Goal: Task Accomplishment & Management: Manage account settings

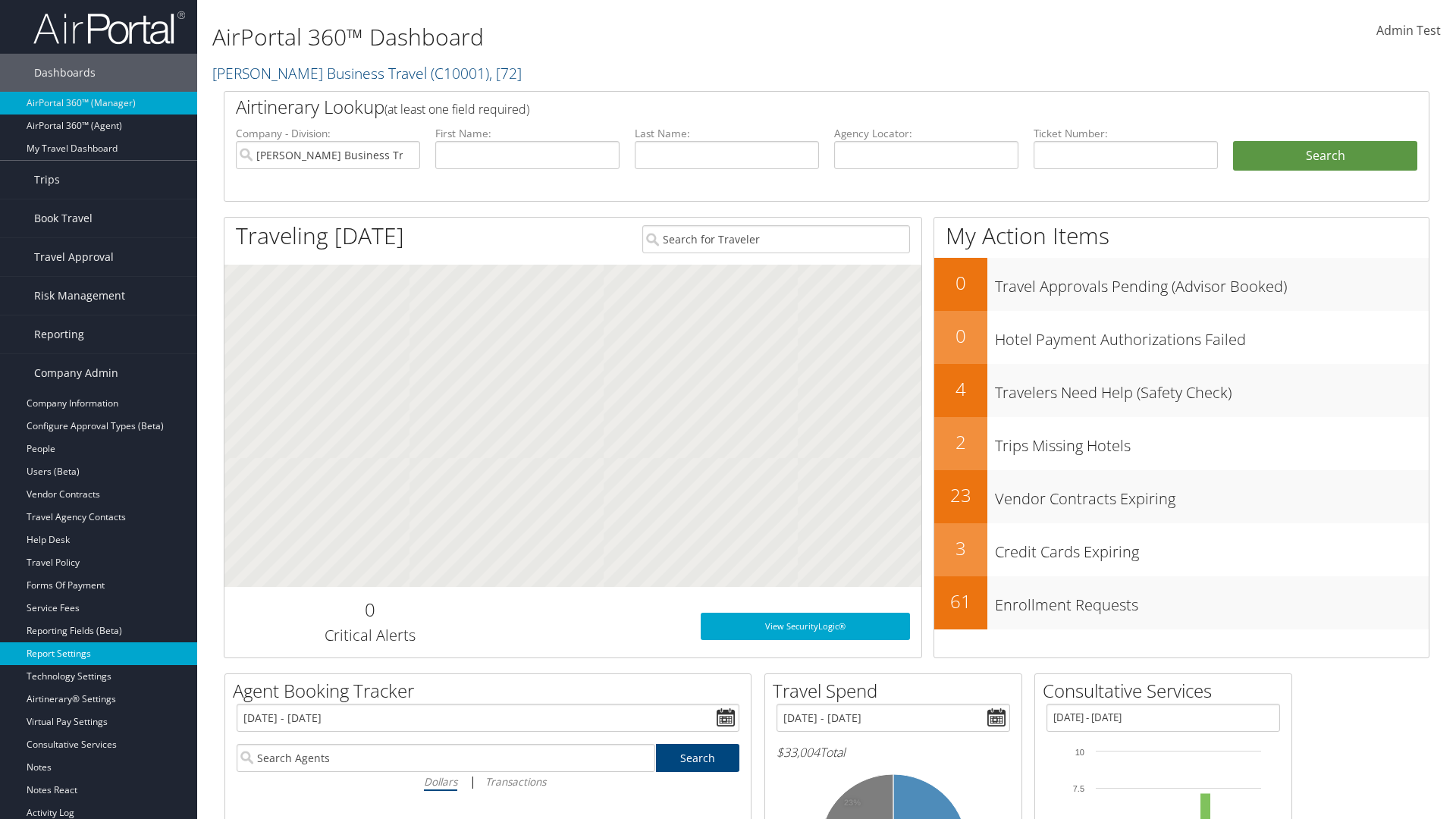
click at [99, 654] on link "Report Settings" at bounding box center [99, 654] width 197 height 23
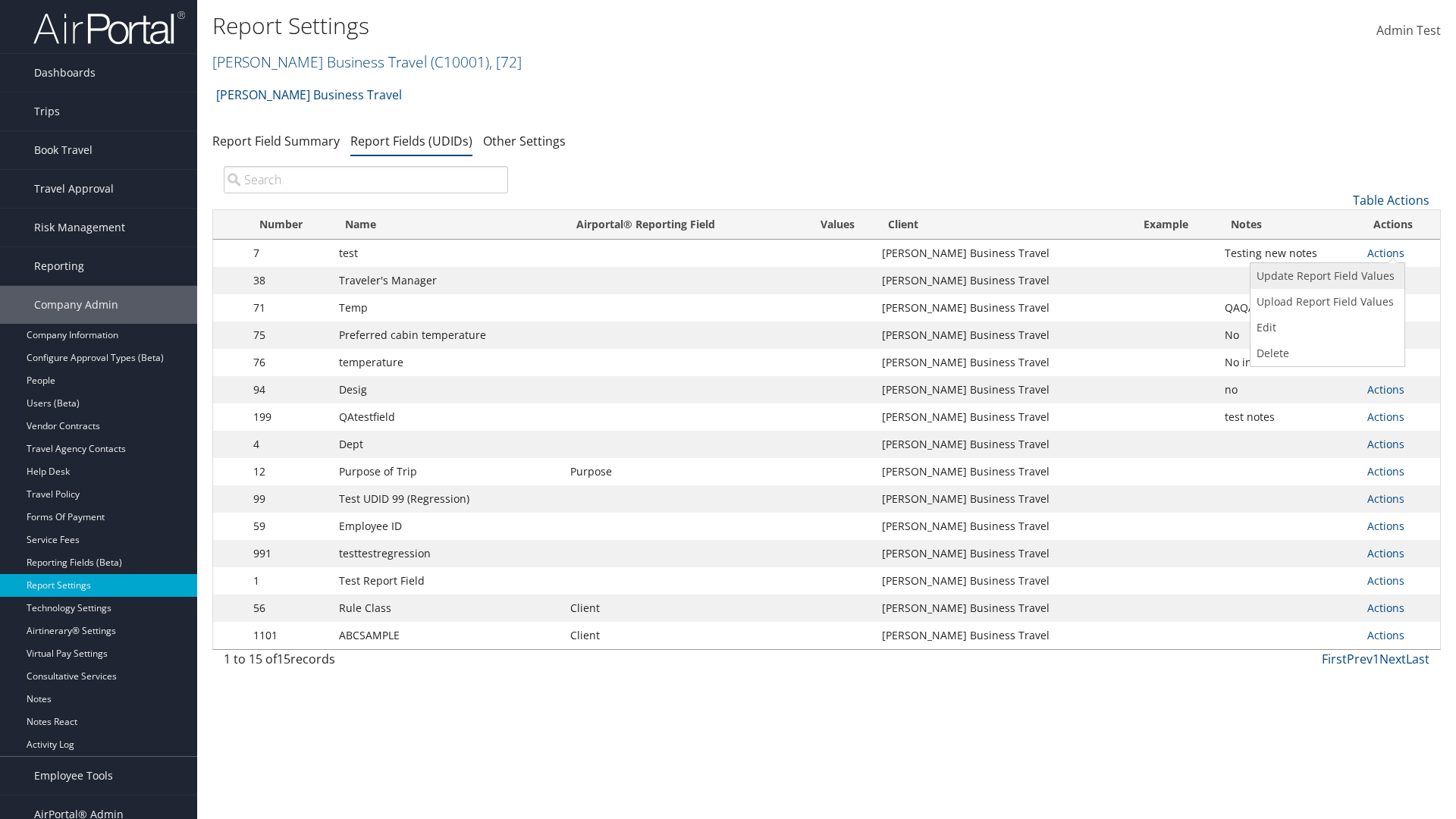
click at [1324, 276] on link "Update Report Field Values" at bounding box center [1325, 275] width 151 height 25
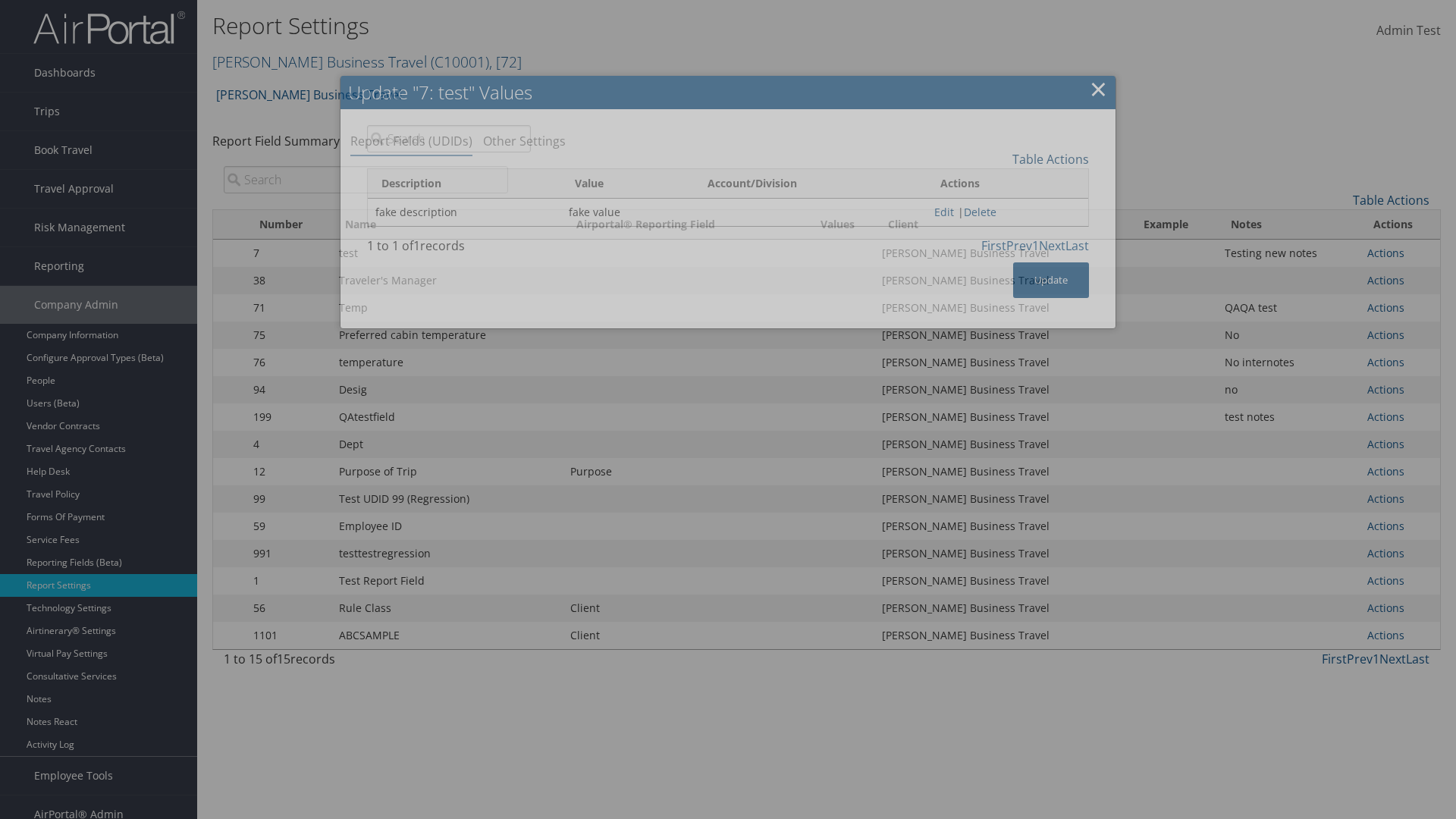
click at [1050, 159] on link "Table Actions" at bounding box center [1050, 159] width 77 height 16
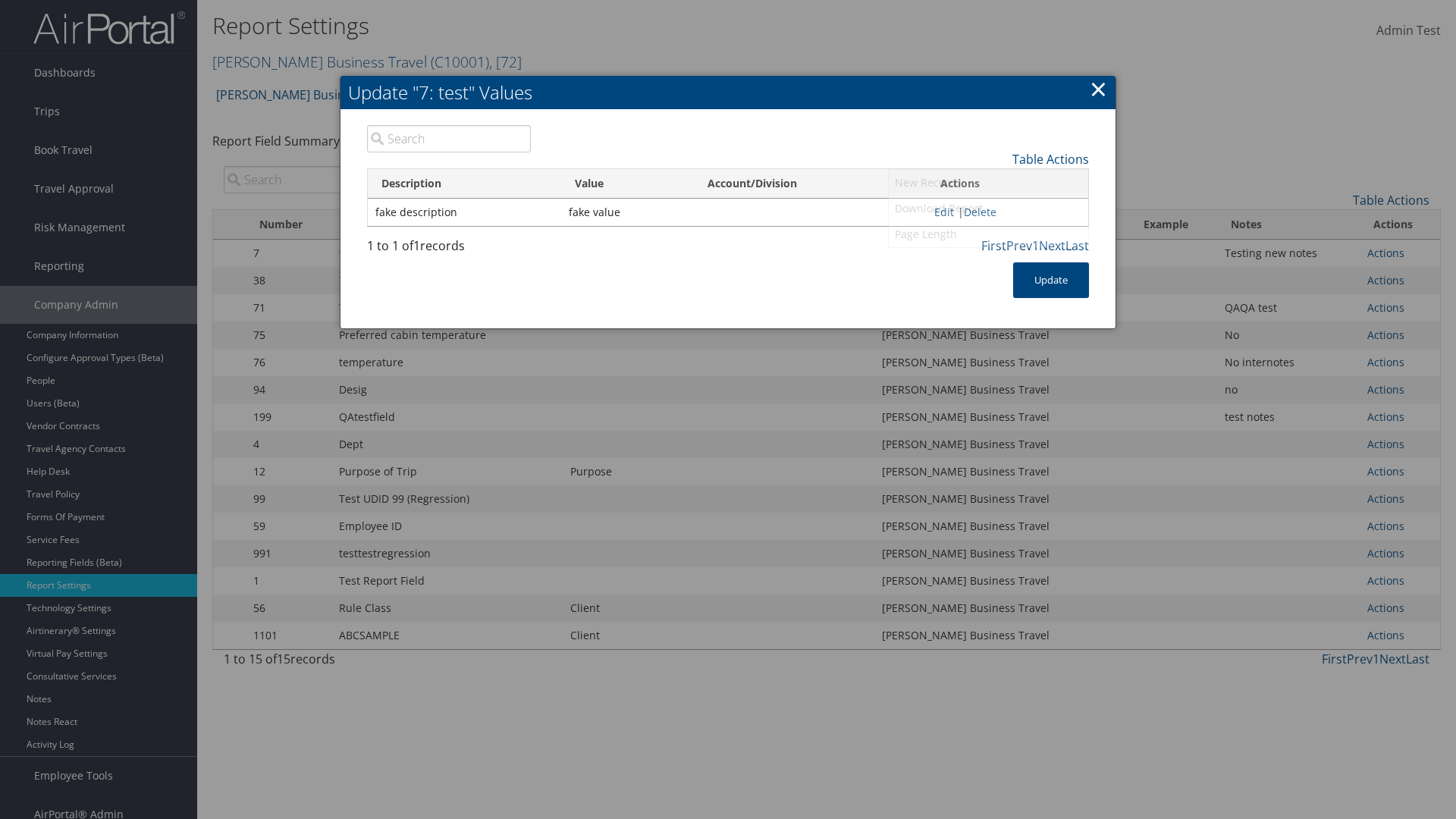
click at [988, 182] on link "New Record" at bounding box center [988, 182] width 199 height 25
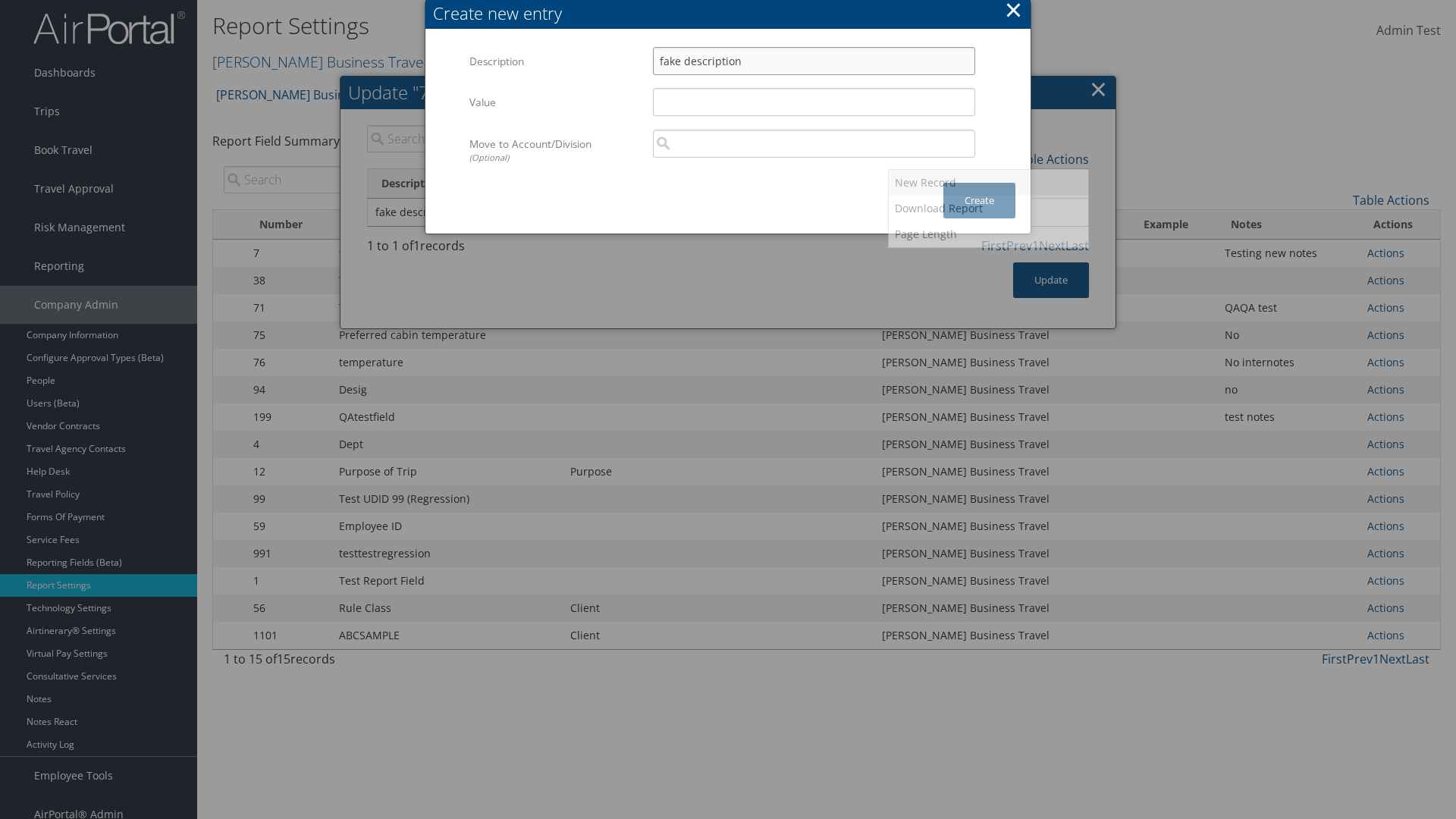
type input "fake description"
type input "fake value"
click at [979, 200] on button "Create" at bounding box center [980, 200] width 72 height 35
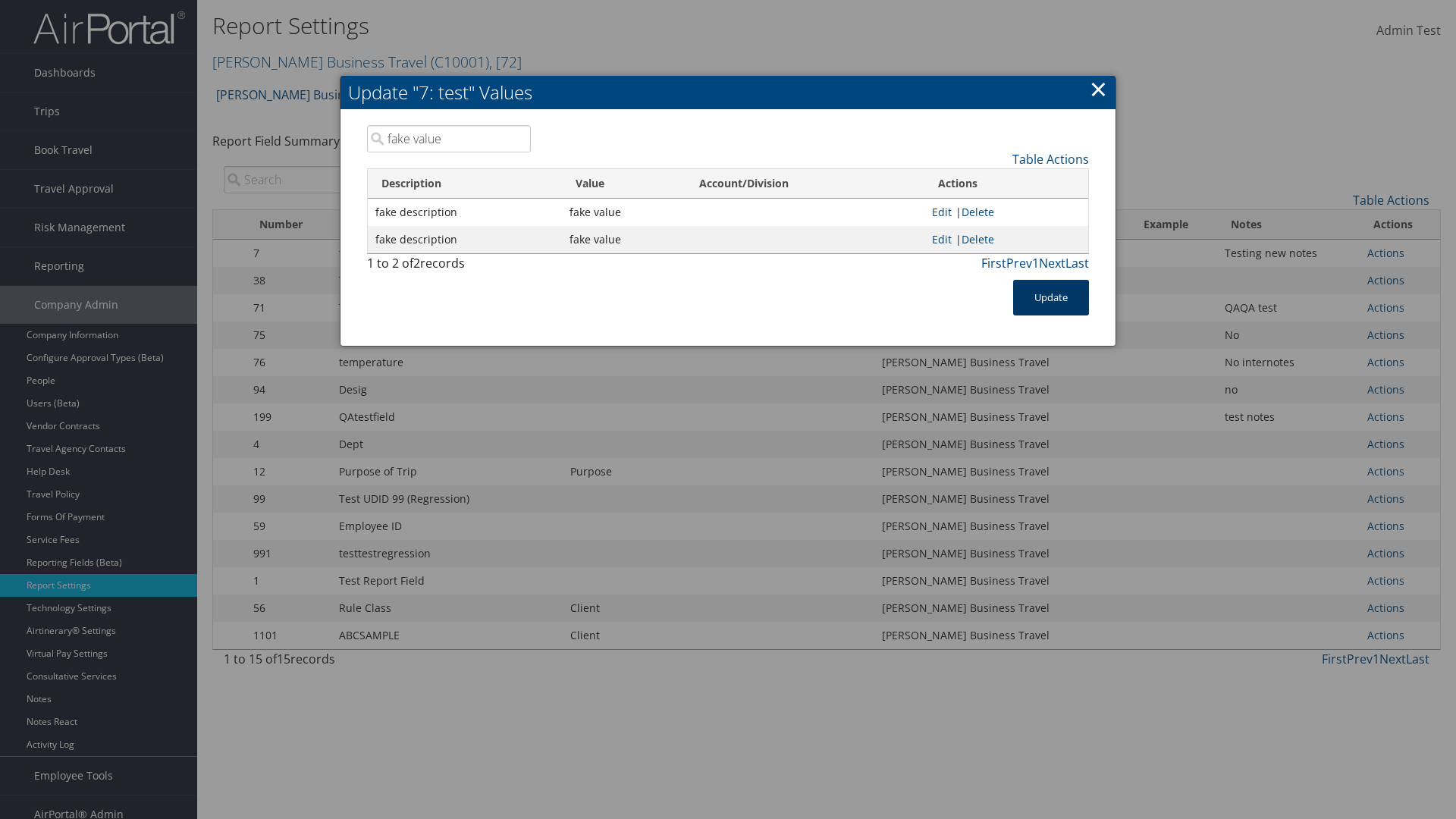
type input "fake value"
click at [1051, 297] on button "Update" at bounding box center [1051, 297] width 76 height 35
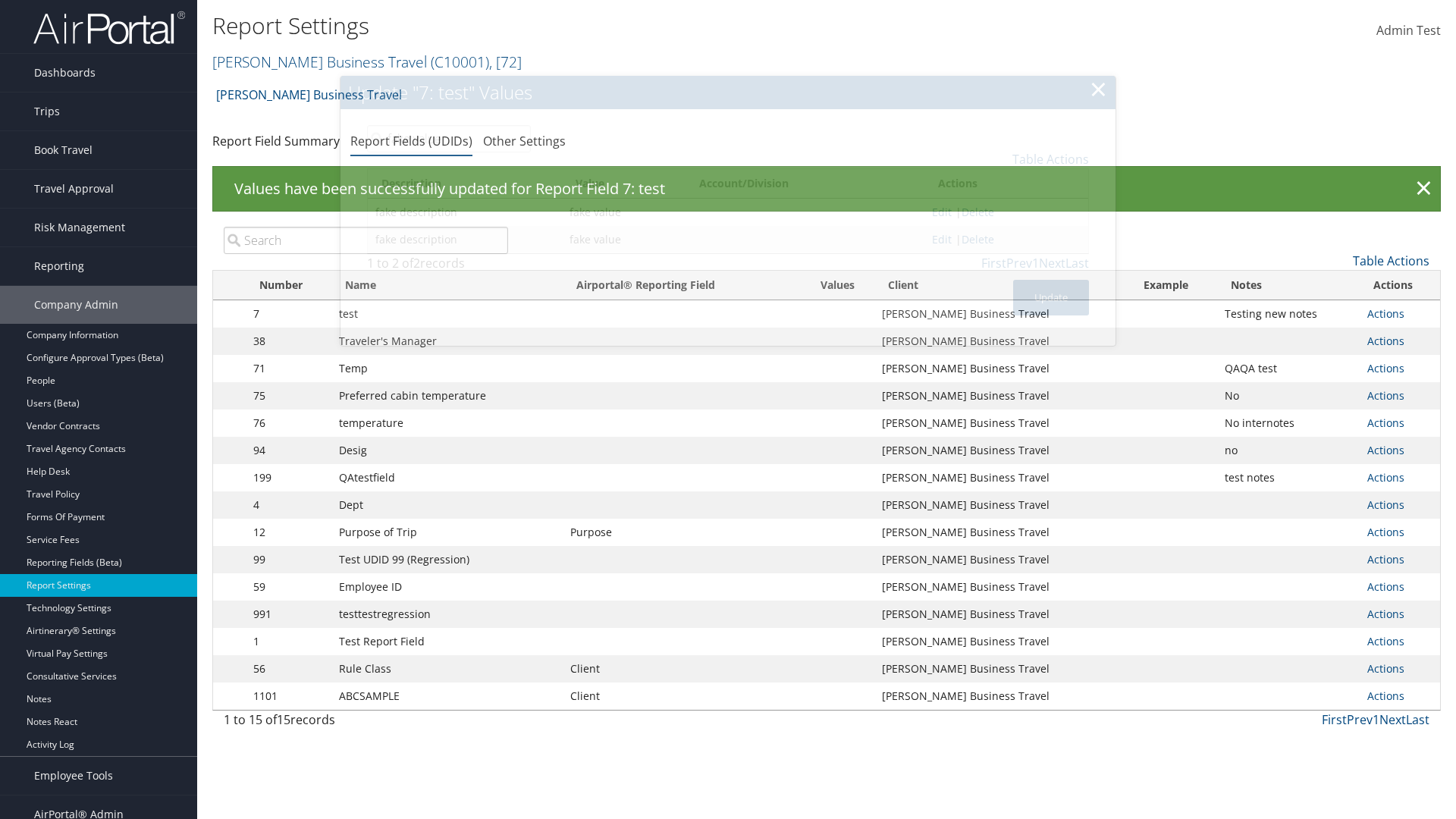
click at [1385, 313] on link "Actions" at bounding box center [1385, 313] width 37 height 15
click at [0, 0] on link "Update Report Field Values" at bounding box center [0, 0] width 0 height 0
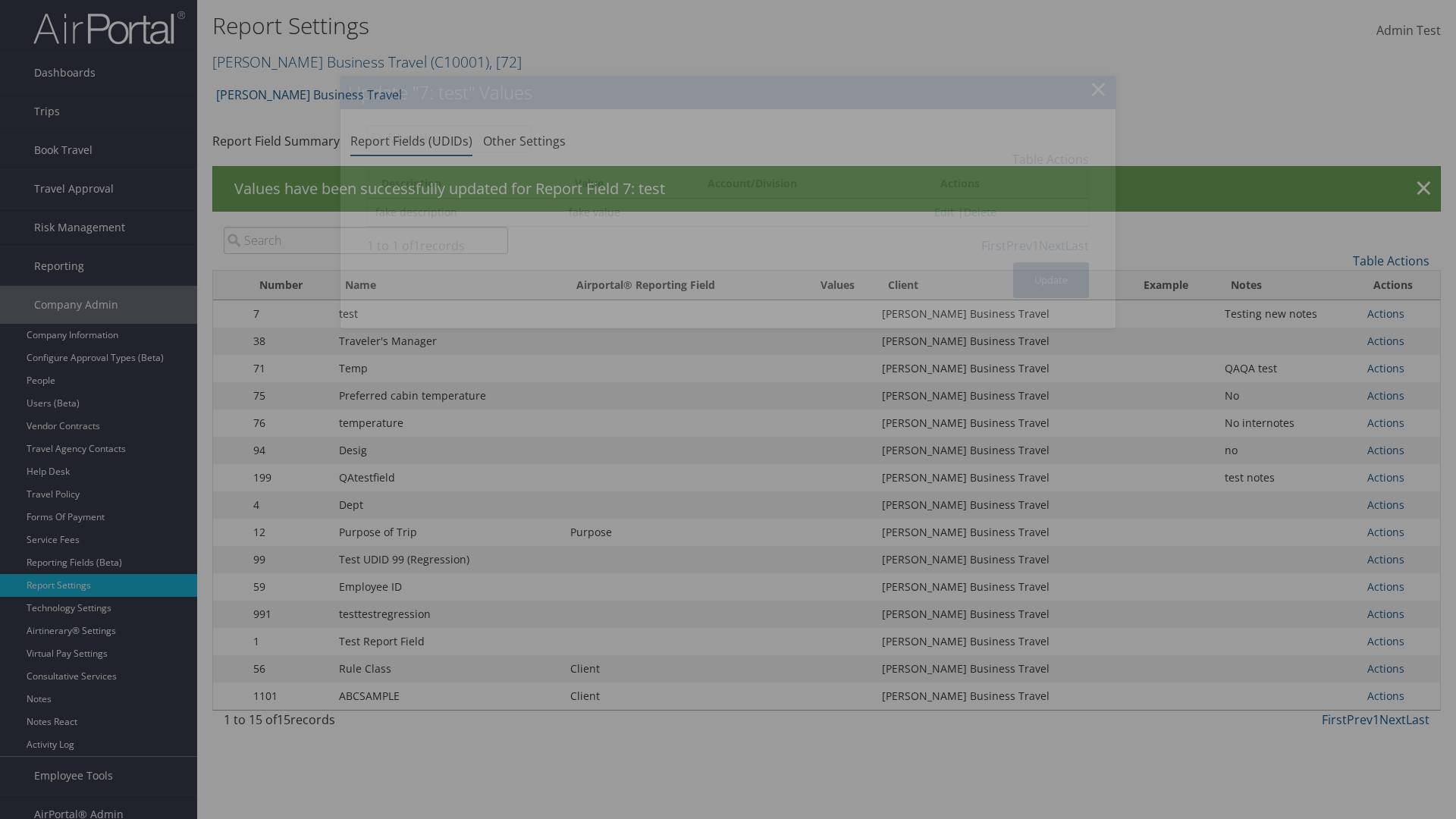
type input "fake value"
click at [939, 211] on link "Edit" at bounding box center [944, 212] width 20 height 15
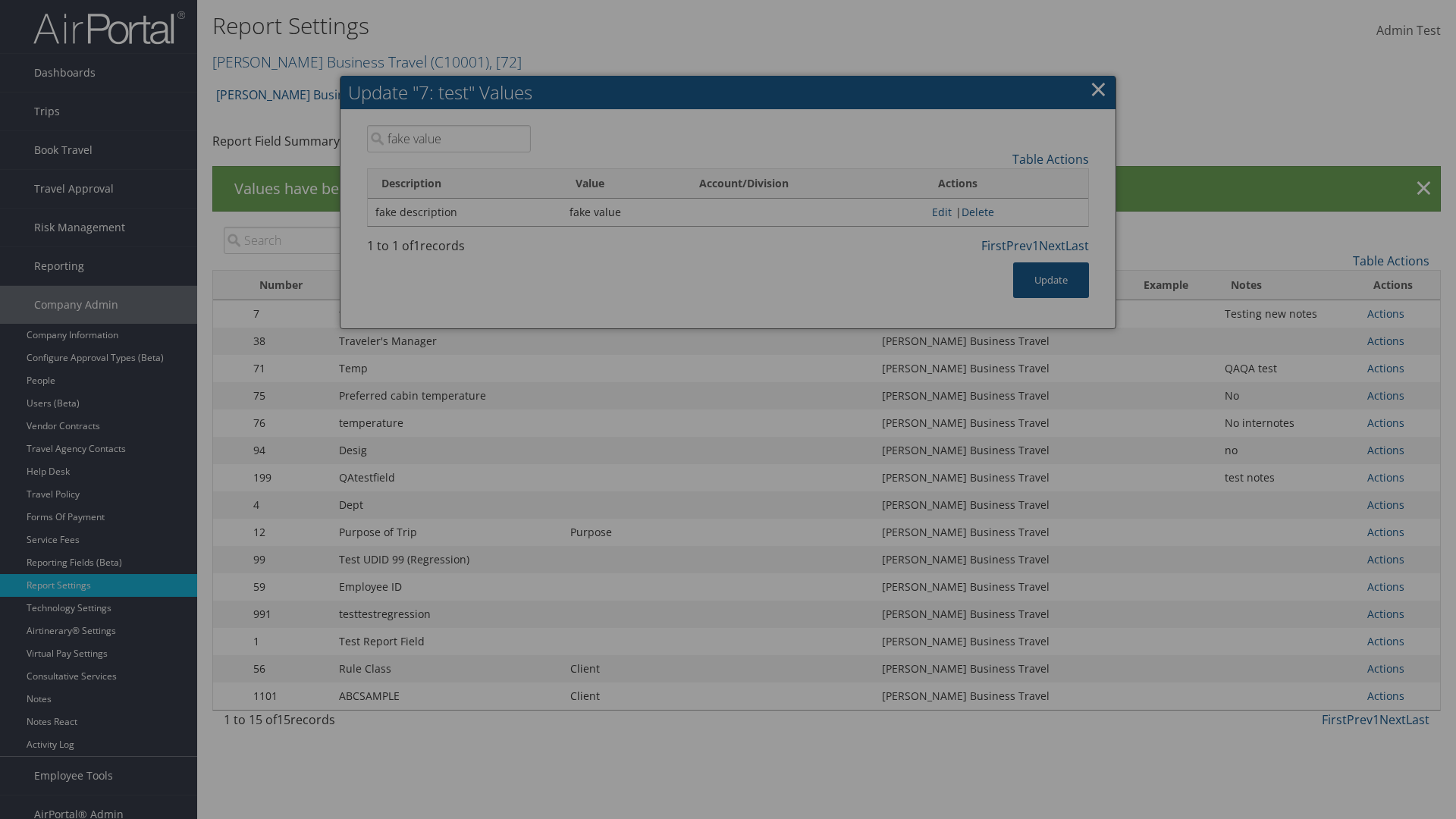
type input "fake description edit"
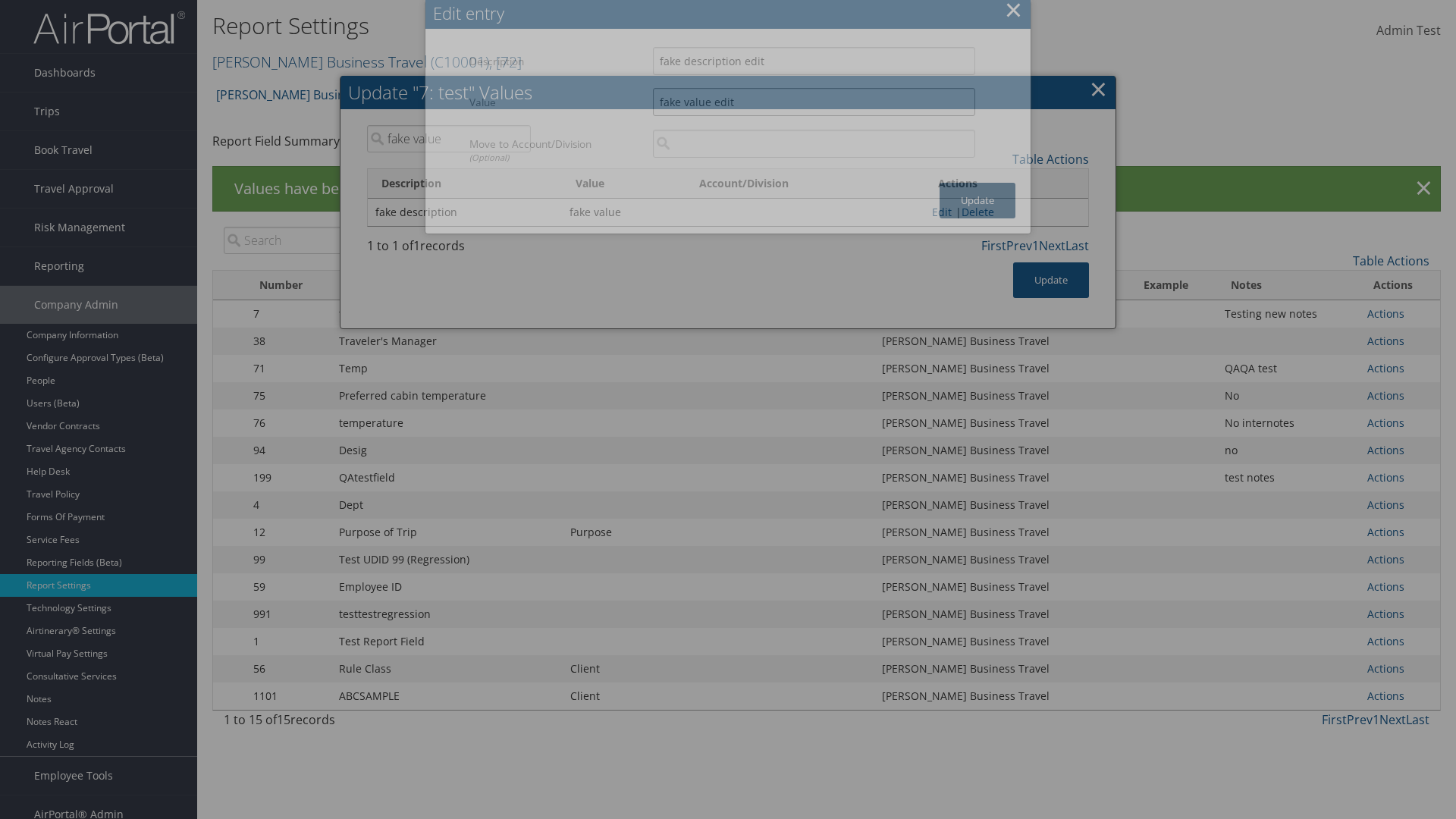
type input "fake value edit"
click at [977, 200] on button "Update" at bounding box center [977, 200] width 76 height 35
type input "fake value edit"
